Goal: Task Accomplishment & Management: Manage account settings

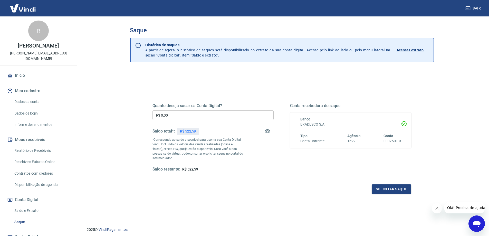
click at [204, 115] on input "R$ 0,00" at bounding box center [212, 114] width 121 height 9
drag, startPoint x: 183, startPoint y: 131, endPoint x: 207, endPoint y: 134, distance: 24.8
click at [203, 134] on div "Saldo total*: R$ 522,59" at bounding box center [212, 131] width 121 height 12
click at [207, 134] on div "Saldo total*: R$ 522,59" at bounding box center [212, 131] width 121 height 12
click at [215, 110] on div "Quanto deseja sacar da Conta Digital? R$ 0,00 ​ Saldo total*: R$ 522,59 *Corres…" at bounding box center [212, 137] width 121 height 69
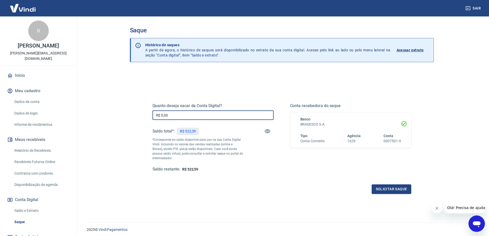
click at [218, 113] on input "R$ 0,00" at bounding box center [212, 114] width 121 height 9
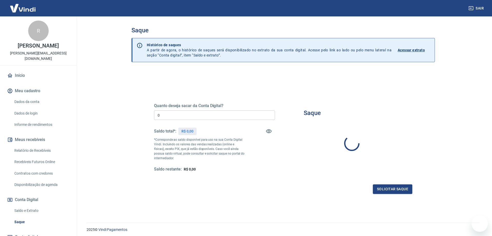
type input "R$ 0,00"
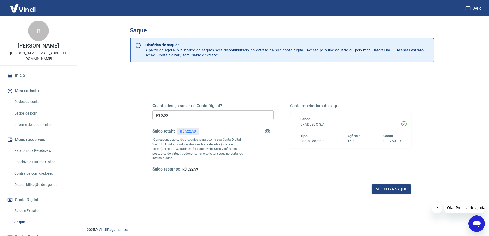
click at [479, 221] on icon "Abrir janela de mensagens" at bounding box center [476, 223] width 9 height 9
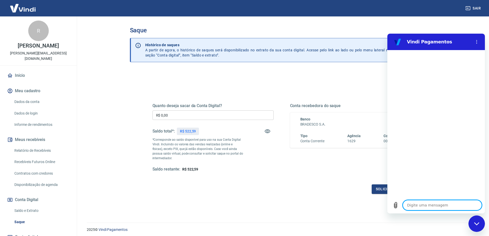
click at [428, 206] on textarea at bounding box center [441, 205] width 79 height 10
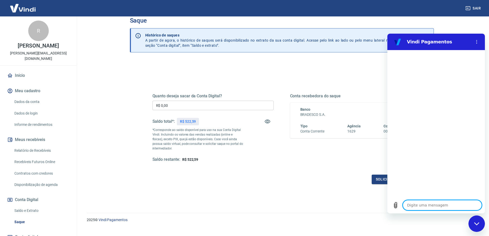
scroll to position [18, 0]
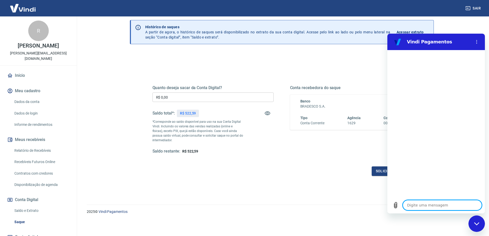
click at [448, 206] on textarea at bounding box center [441, 205] width 79 height 10
click at [476, 225] on div "Fechar janela de mensagens" at bounding box center [476, 223] width 15 height 15
type textarea "x"
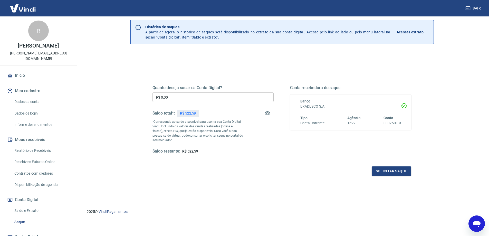
click at [276, 155] on div "Quanto deseja sacar da Conta Digital? R$ 0,00 ​ Saldo total*: R$ 522,59 *Corres…" at bounding box center [281, 124] width 258 height 103
